Goal: Check status: Check status

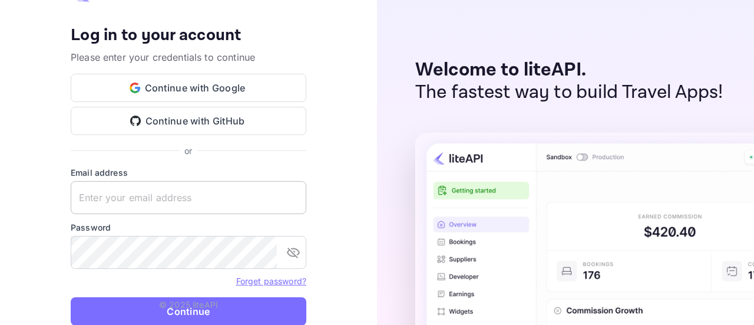
click at [290, 202] on keeper-lock "Open Keeper Popup" at bounding box center [291, 197] width 14 height 14
click at [364, 128] on div "Your account has been created successfully, a confirmation link has been sent t…" at bounding box center [188, 162] width 377 height 325
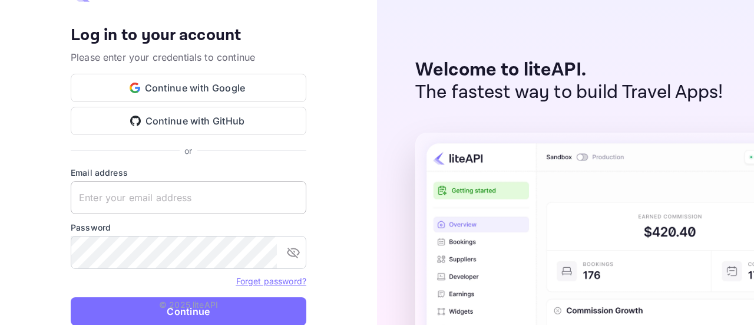
click at [294, 197] on keeper-lock "Open Keeper Popup" at bounding box center [291, 197] width 14 height 14
click at [364, 124] on div "Your account has been created successfully, a confirmation link has been sent t…" at bounding box center [188, 162] width 377 height 325
type input "[EMAIL_ADDRESS][DOMAIN_NAME]"
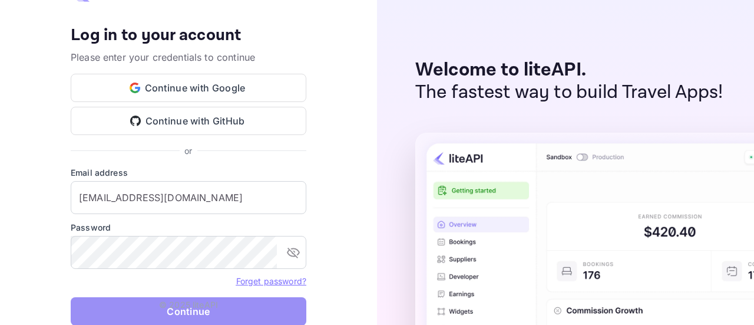
click at [235, 307] on button "Continue" at bounding box center [189, 311] width 236 height 28
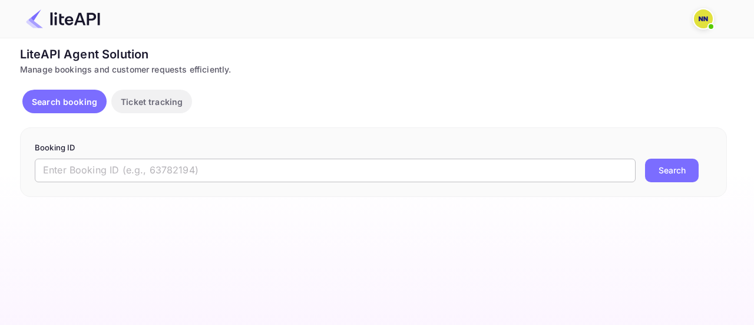
click at [193, 166] on input "text" at bounding box center [335, 171] width 601 height 24
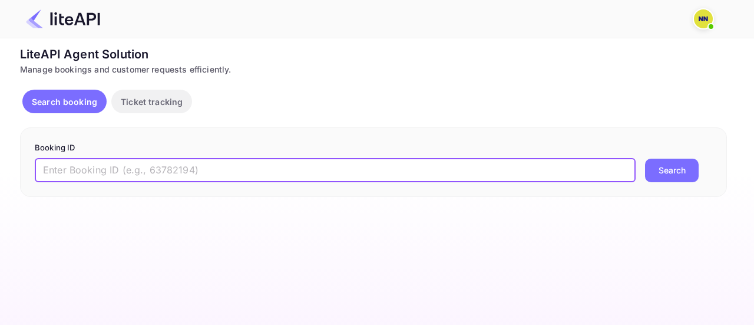
paste input "8906025"
type input "8906025"
click at [650, 176] on button "Search" at bounding box center [672, 171] width 54 height 24
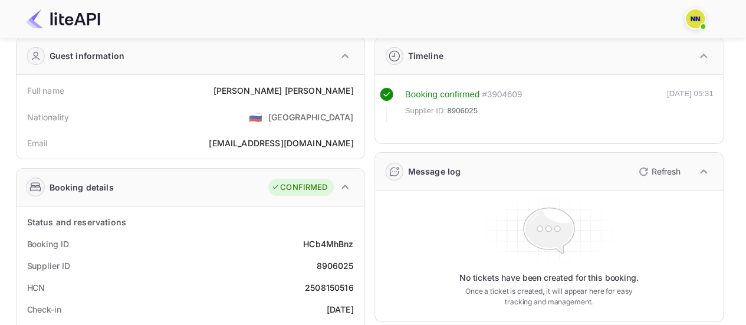
scroll to position [118, 0]
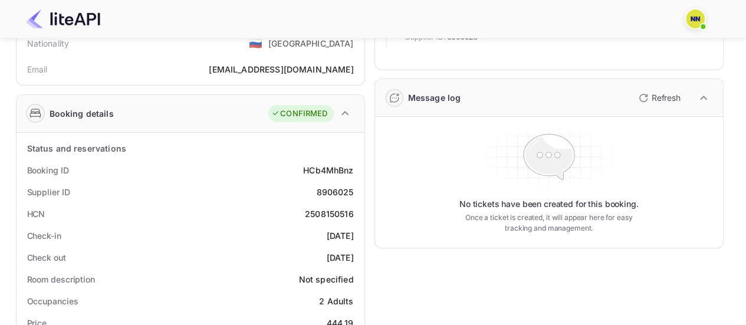
click at [322, 216] on div "2508150516" at bounding box center [329, 213] width 49 height 12
copy div "2508150516"
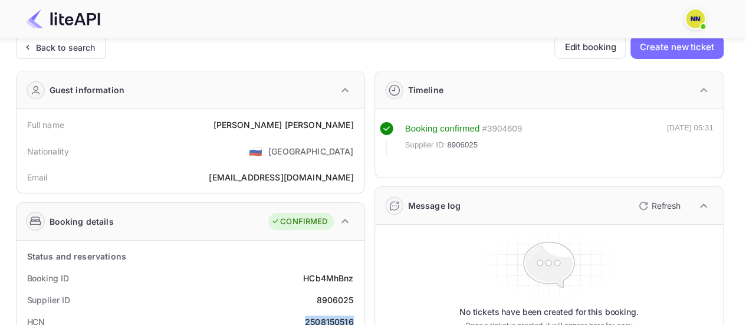
scroll to position [0, 0]
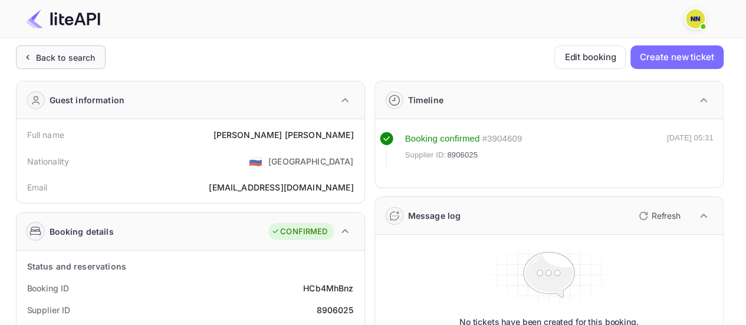
click at [45, 57] on div "Back to search" at bounding box center [66, 57] width 60 height 12
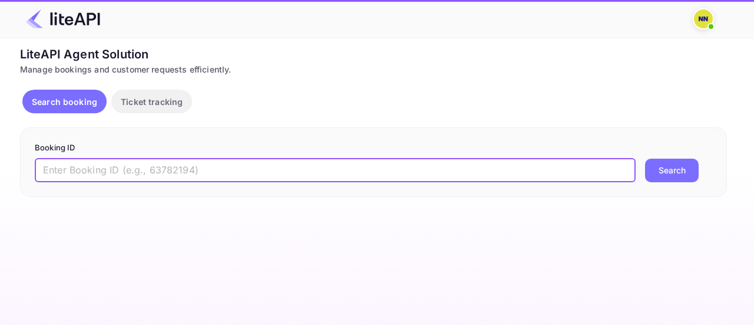
click at [125, 161] on input "text" at bounding box center [335, 171] width 601 height 24
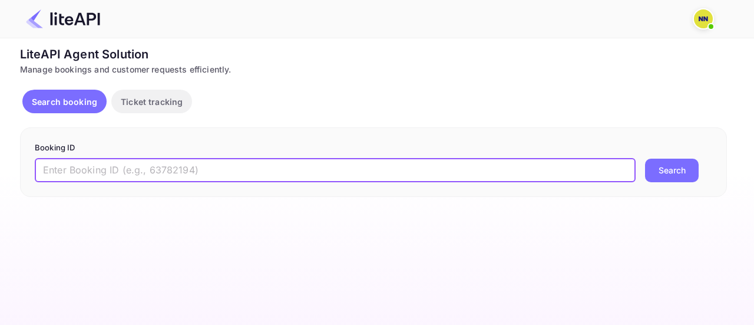
paste input "8906501"
type input "8906501"
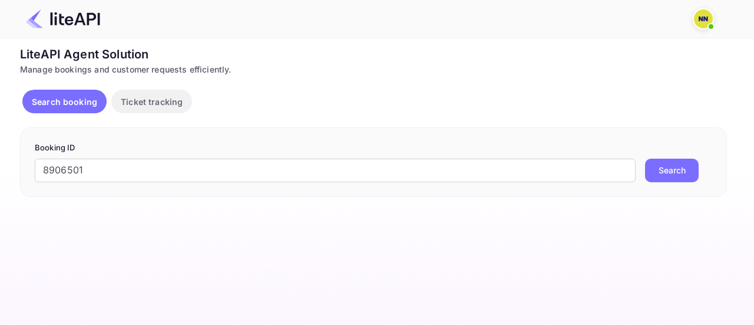
click at [656, 169] on button "Search" at bounding box center [672, 171] width 54 height 24
click at [121, 165] on input "8906501" at bounding box center [335, 171] width 601 height 24
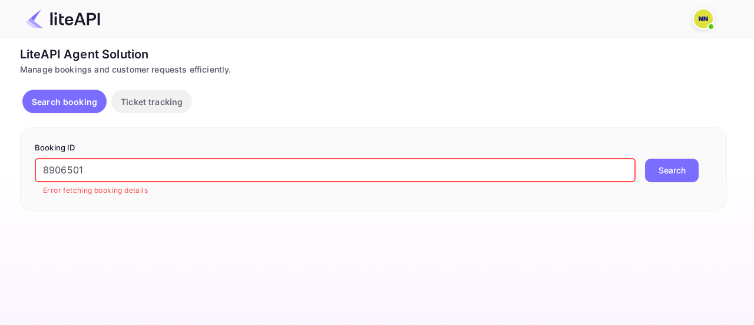
click at [121, 164] on input "8906501" at bounding box center [335, 171] width 601 height 24
click at [664, 169] on button "Search" at bounding box center [672, 171] width 54 height 24
click at [161, 93] on button "Ticket tracking" at bounding box center [151, 102] width 81 height 24
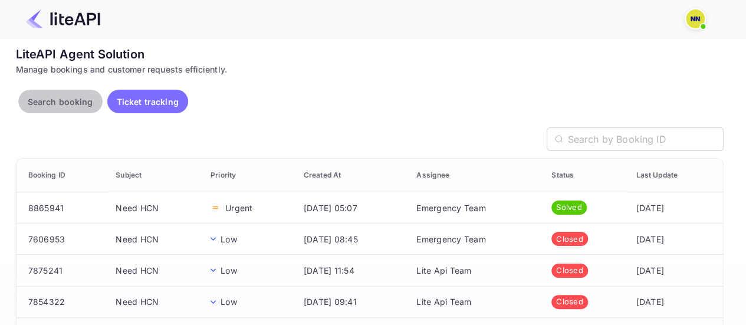
click at [70, 94] on button "Search booking" at bounding box center [60, 102] width 84 height 24
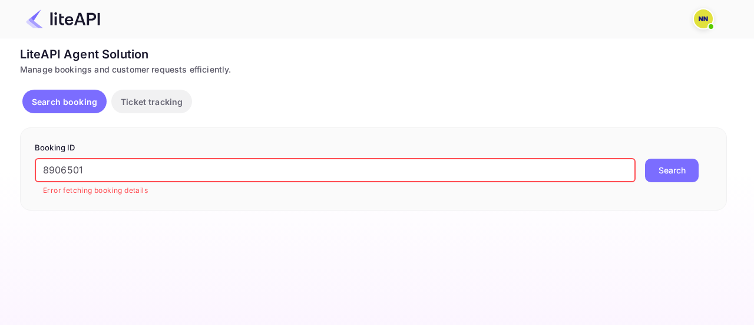
click at [132, 173] on input "8906501" at bounding box center [335, 171] width 601 height 24
click at [667, 173] on button "Search" at bounding box center [672, 171] width 54 height 24
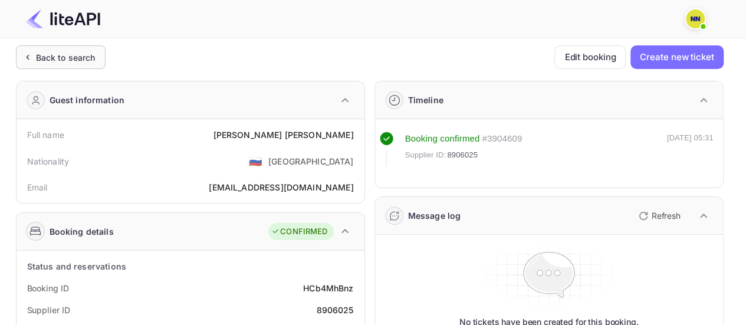
click at [53, 51] on div "Back to search" at bounding box center [66, 57] width 60 height 12
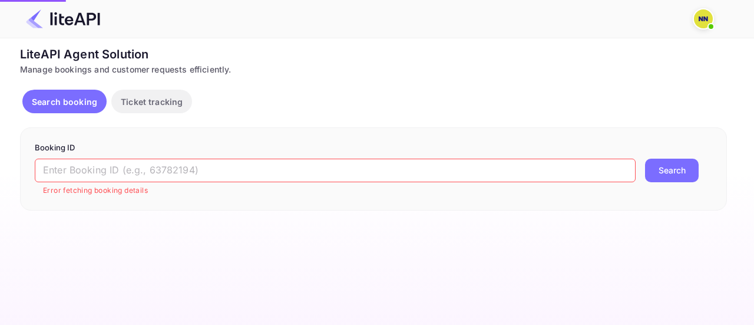
click at [101, 170] on input "text" at bounding box center [335, 171] width 601 height 24
paste input "8906538"
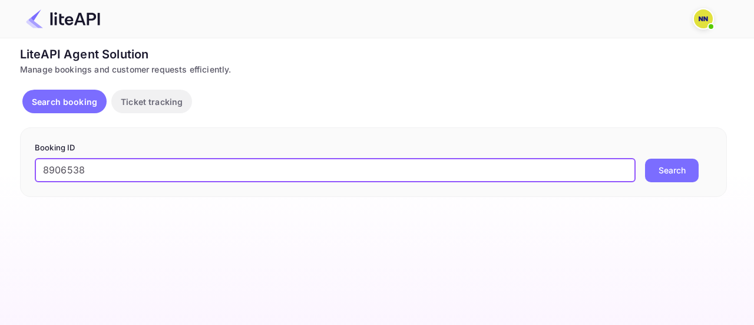
type input "8906538"
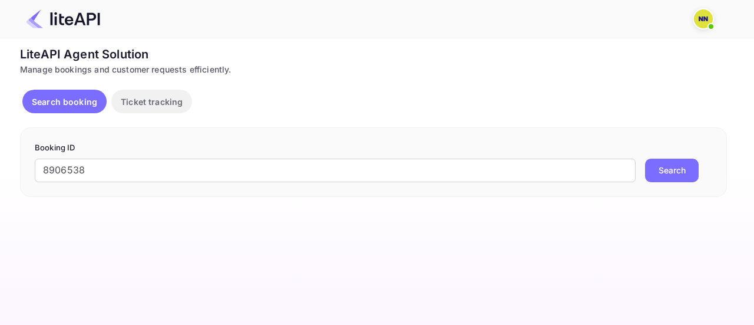
click at [665, 174] on button "Search" at bounding box center [672, 171] width 54 height 24
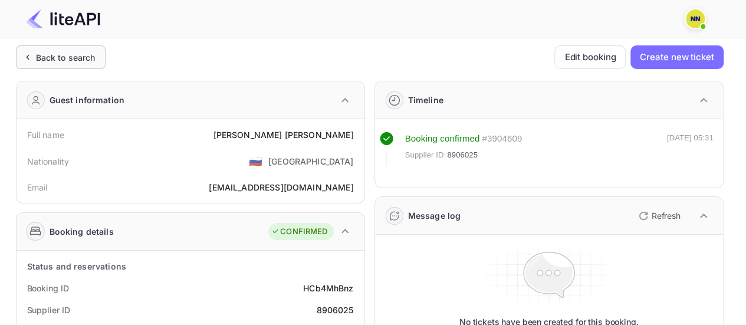
click at [36, 53] on div "Back to search" at bounding box center [66, 57] width 60 height 12
